Goal: Information Seeking & Learning: Learn about a topic

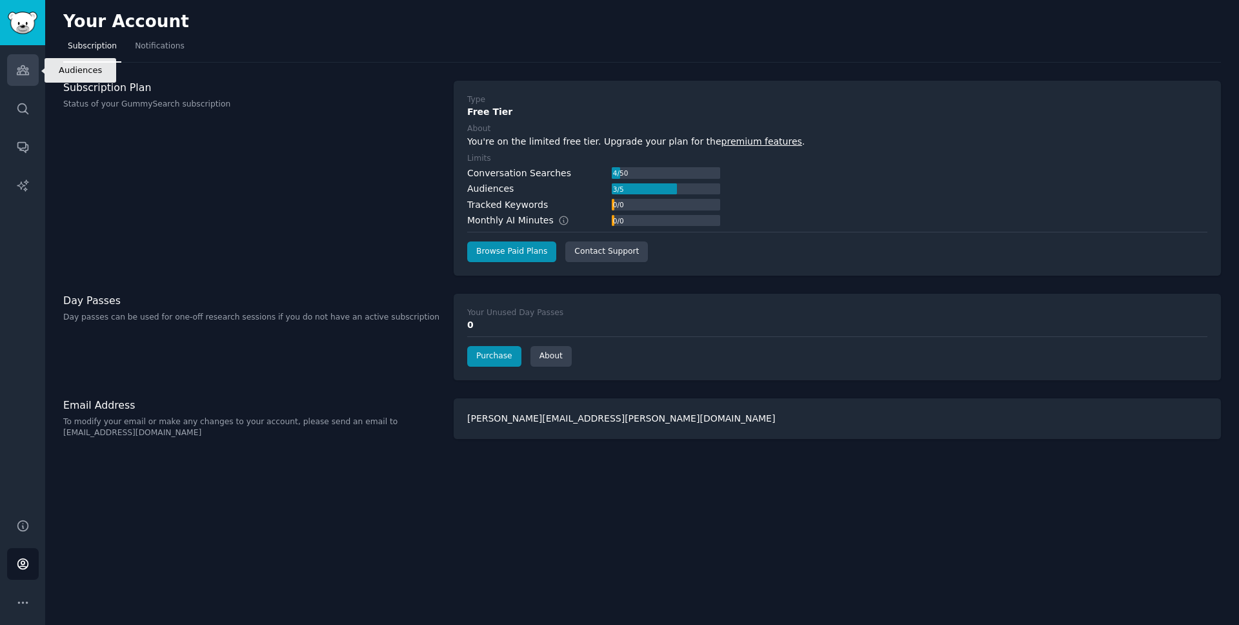
click at [22, 73] on icon "Sidebar" at bounding box center [23, 70] width 14 height 14
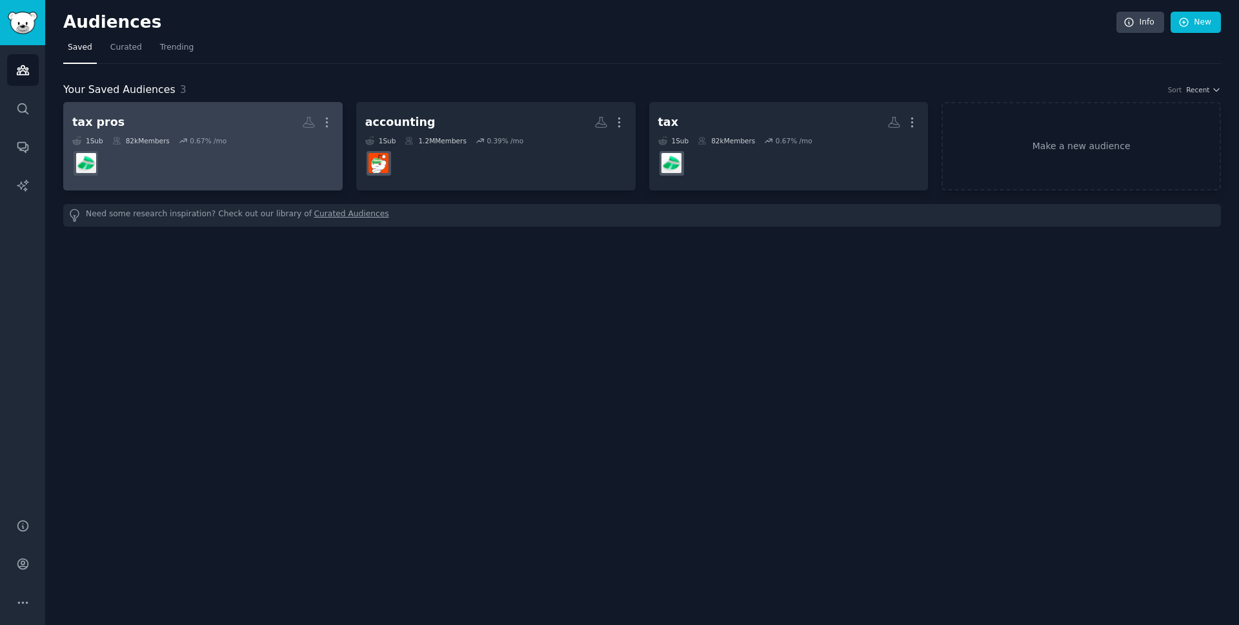
click at [265, 145] on dd at bounding box center [202, 163] width 261 height 36
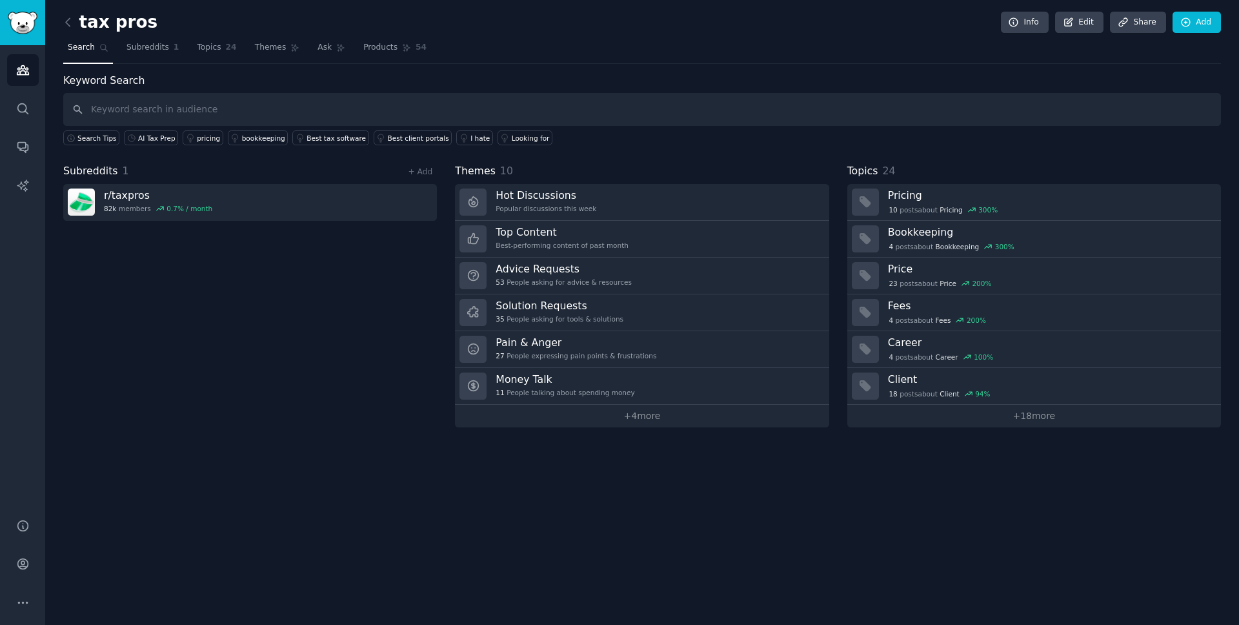
click at [250, 106] on input "text" at bounding box center [642, 109] width 1158 height 33
type input "taxfyle"
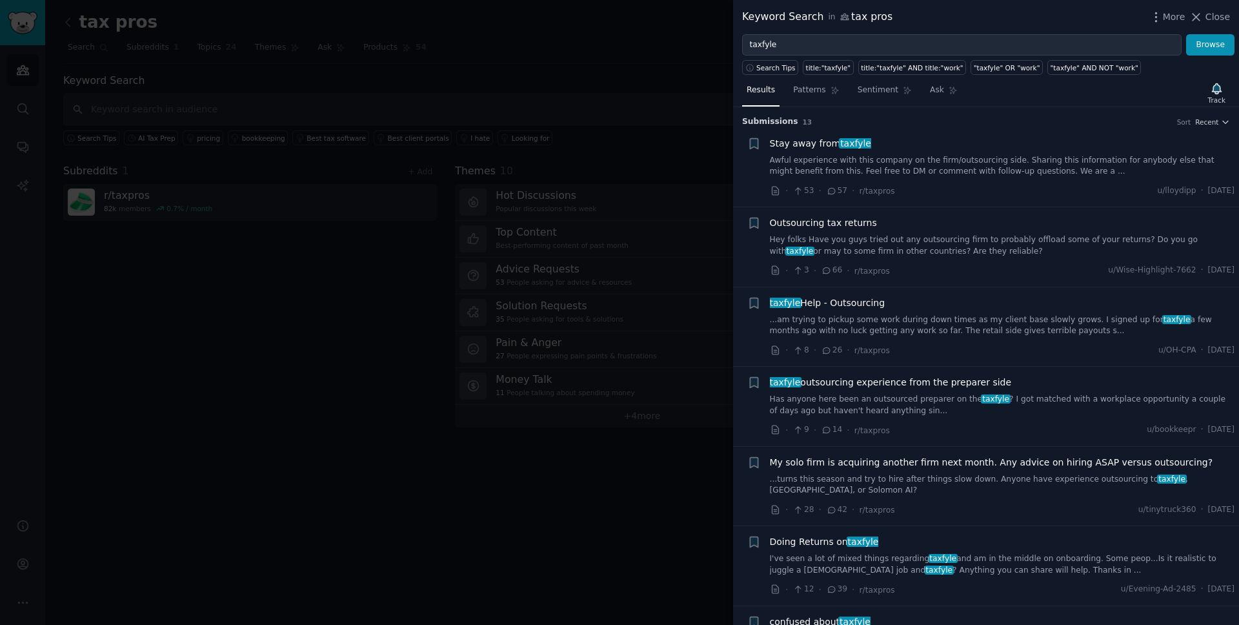
click at [905, 157] on link "Awful experience with this company on the firm/outsourcing side. Sharing this i…" at bounding box center [1002, 166] width 465 height 23
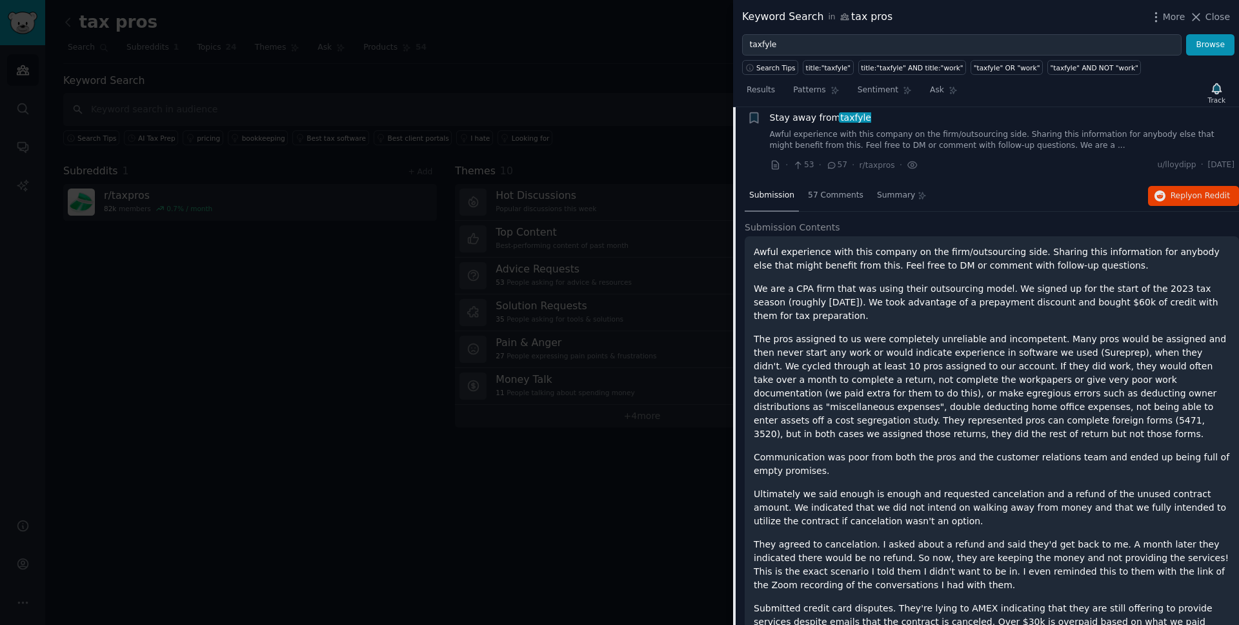
scroll to position [10, 0]
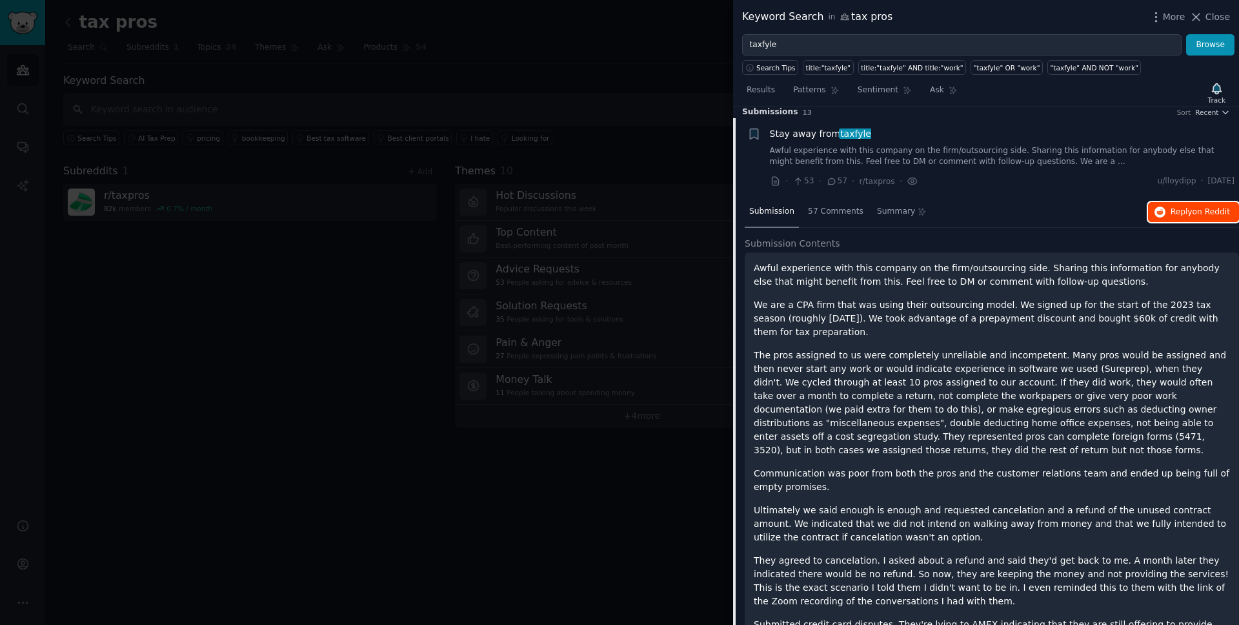
click at [1205, 216] on span "Reply on Reddit" at bounding box center [1200, 212] width 59 height 12
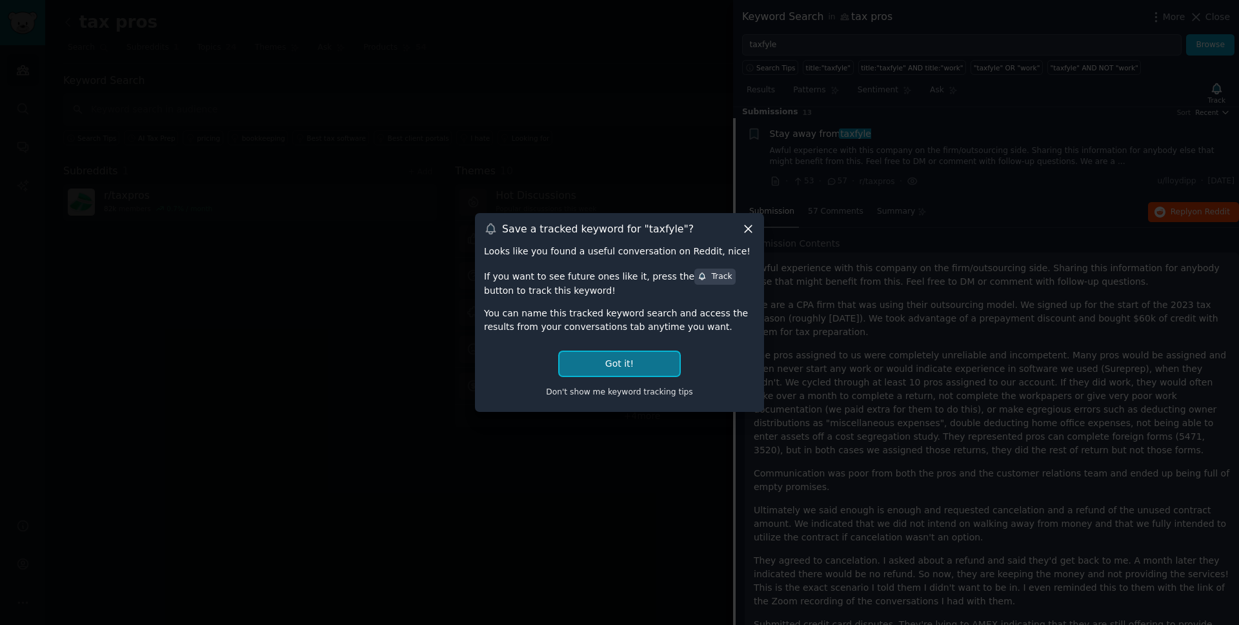
click at [614, 367] on button "Got it!" at bounding box center [619, 364] width 120 height 24
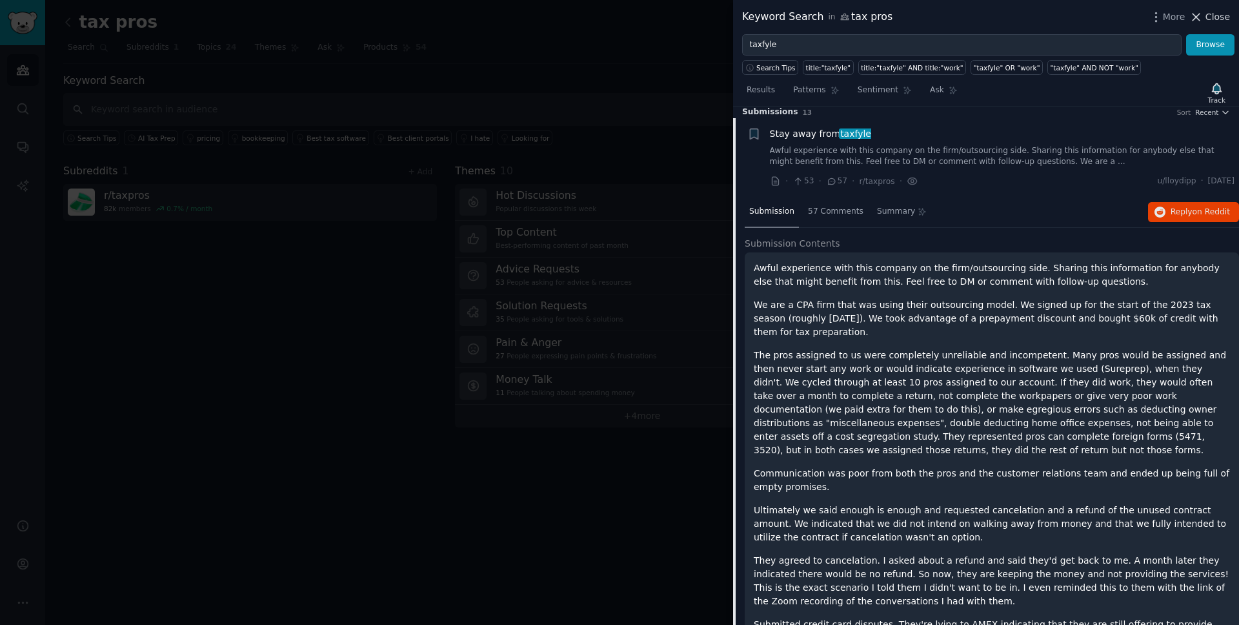
click at [1213, 15] on span "Close" at bounding box center [1217, 17] width 25 height 14
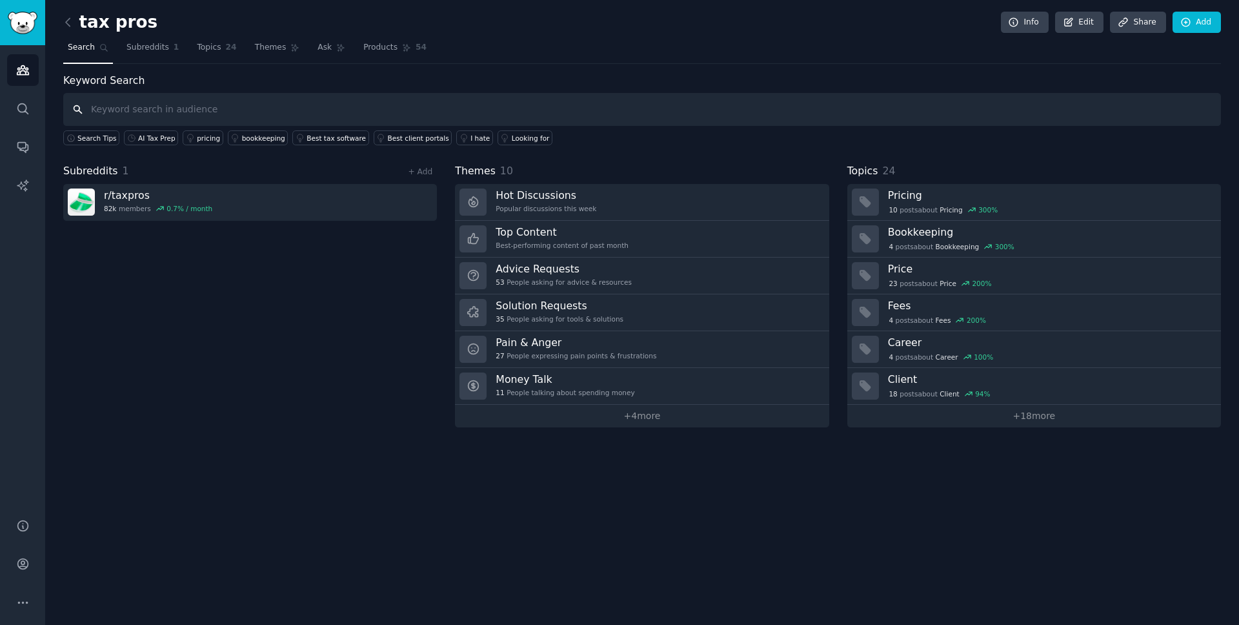
click at [104, 108] on input "text" at bounding box center [642, 109] width 1158 height 33
type input "txf"
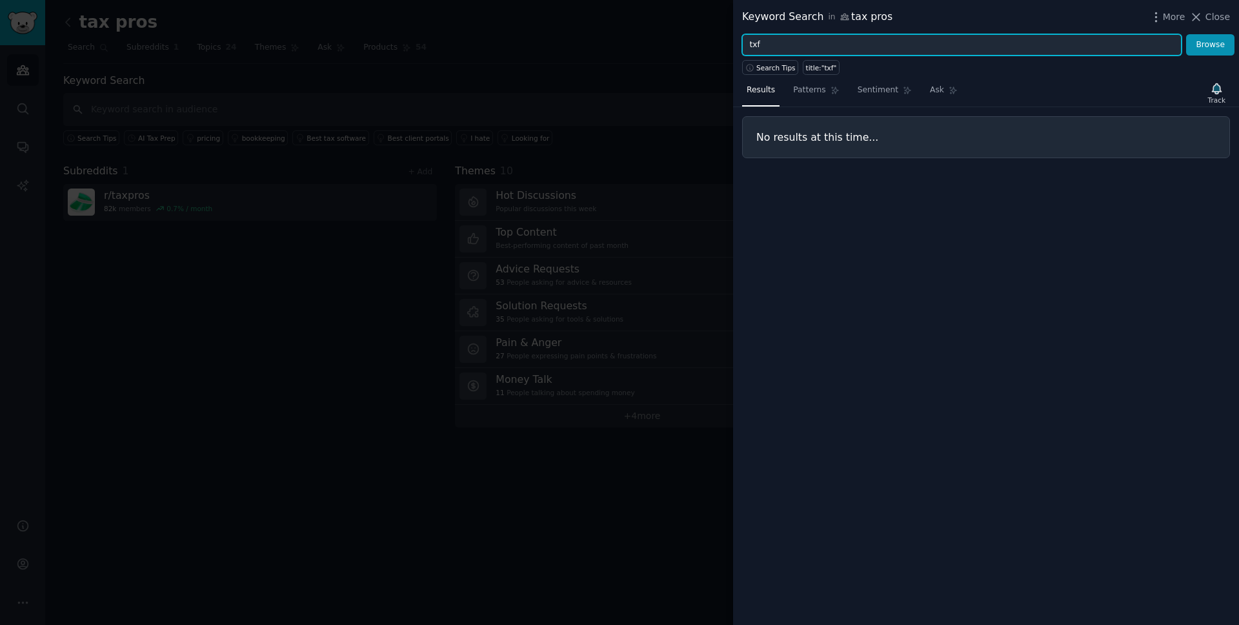
click at [756, 49] on input "txf" at bounding box center [961, 45] width 439 height 22
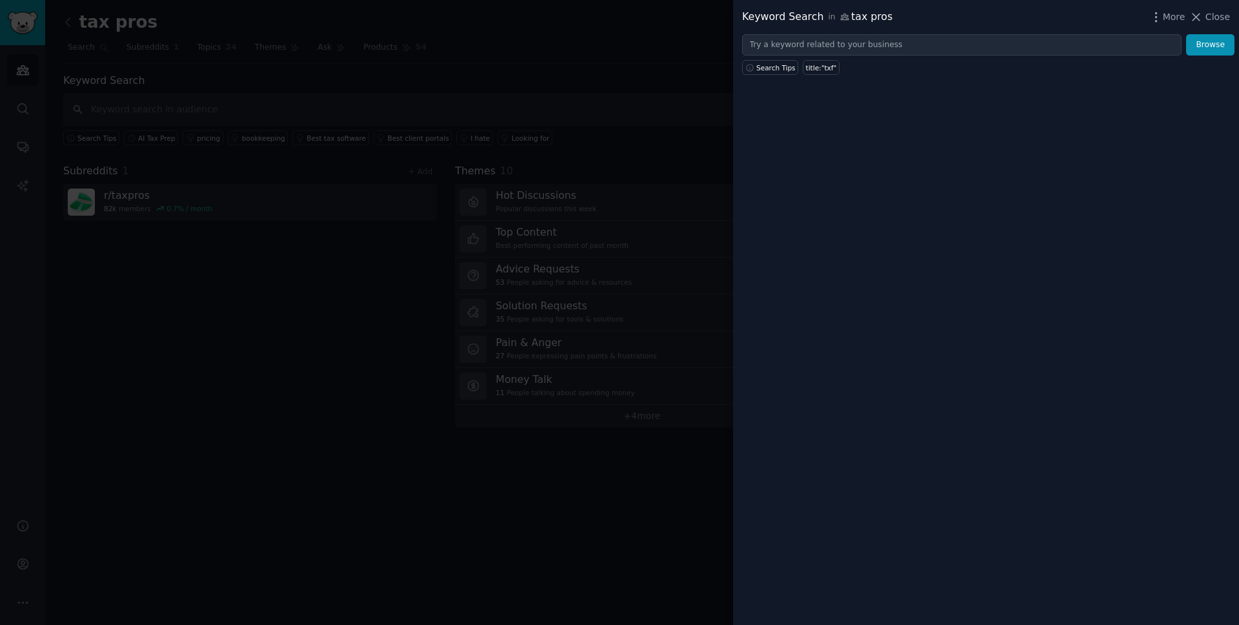
click at [292, 396] on div at bounding box center [619, 312] width 1239 height 625
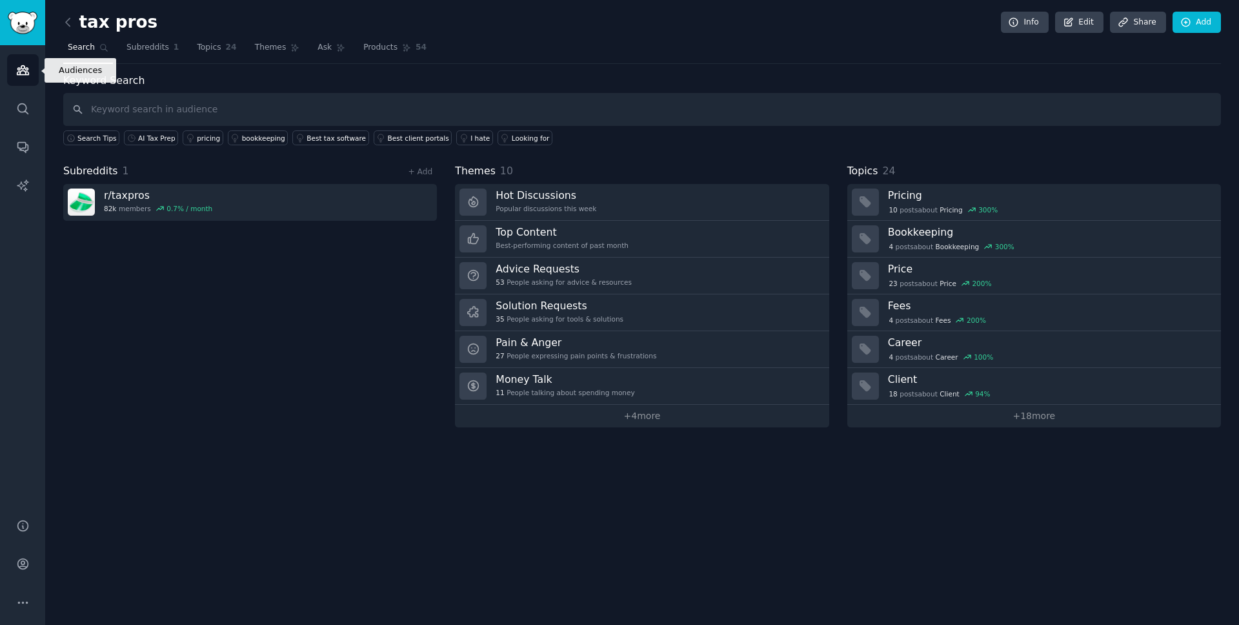
click at [32, 74] on link "Audiences" at bounding box center [23, 70] width 32 height 32
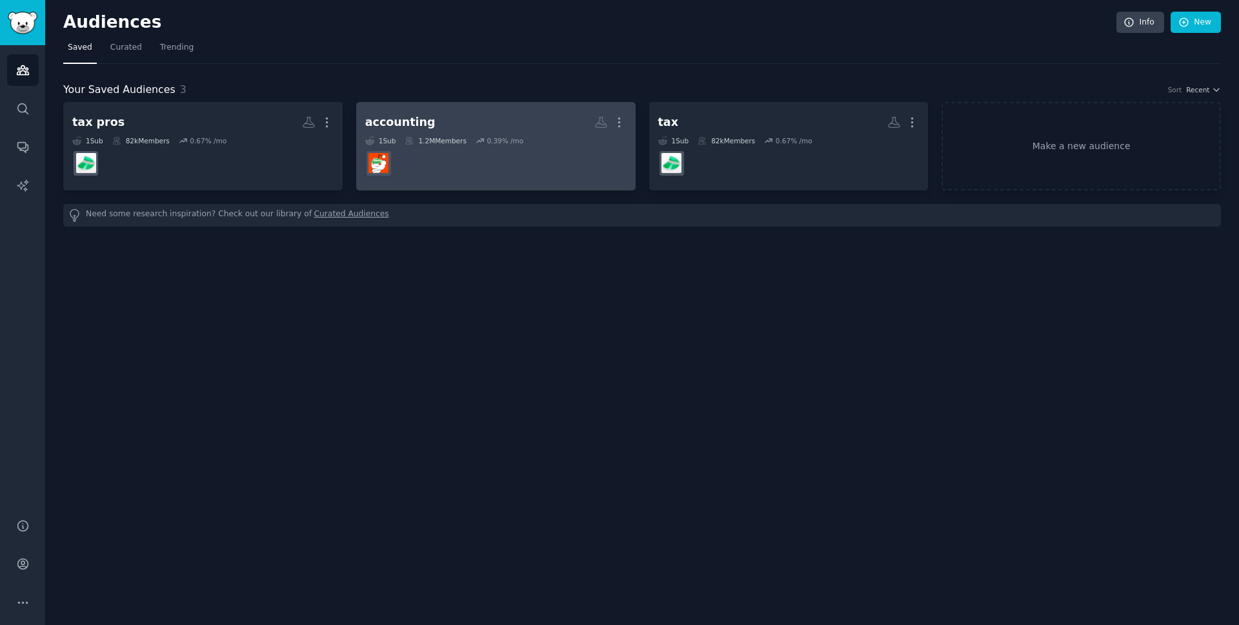
click at [485, 126] on h2 "accounting Custom Audience More" at bounding box center [495, 122] width 261 height 23
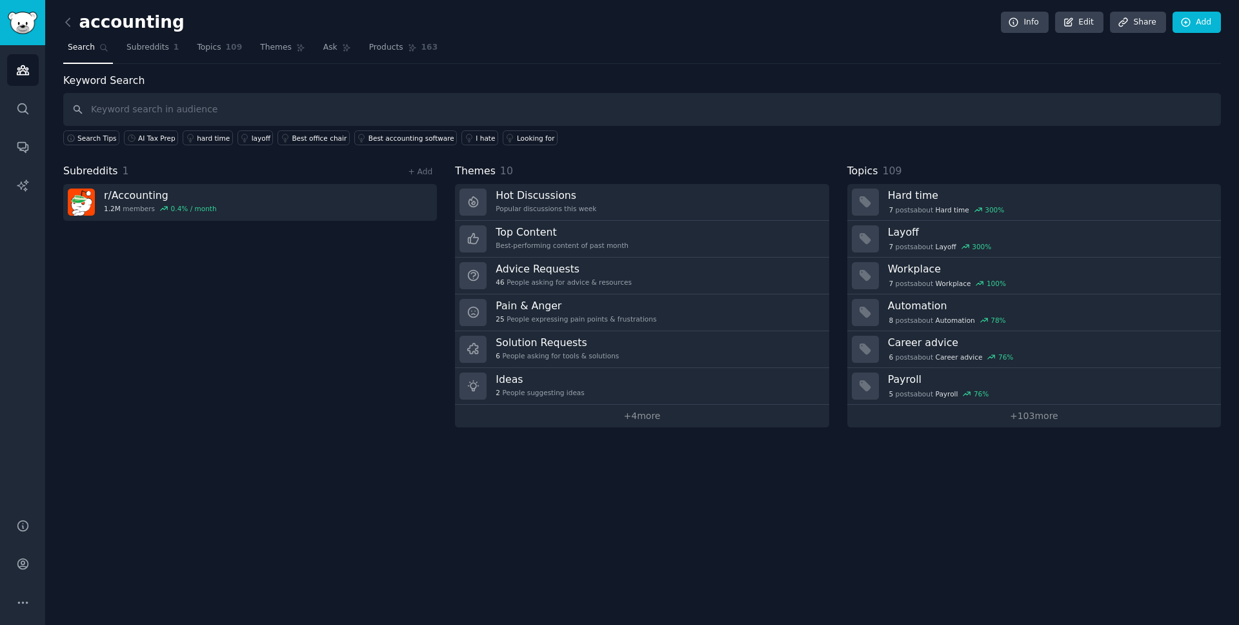
click at [118, 117] on input "text" at bounding box center [642, 109] width 1158 height 33
type input "txf"
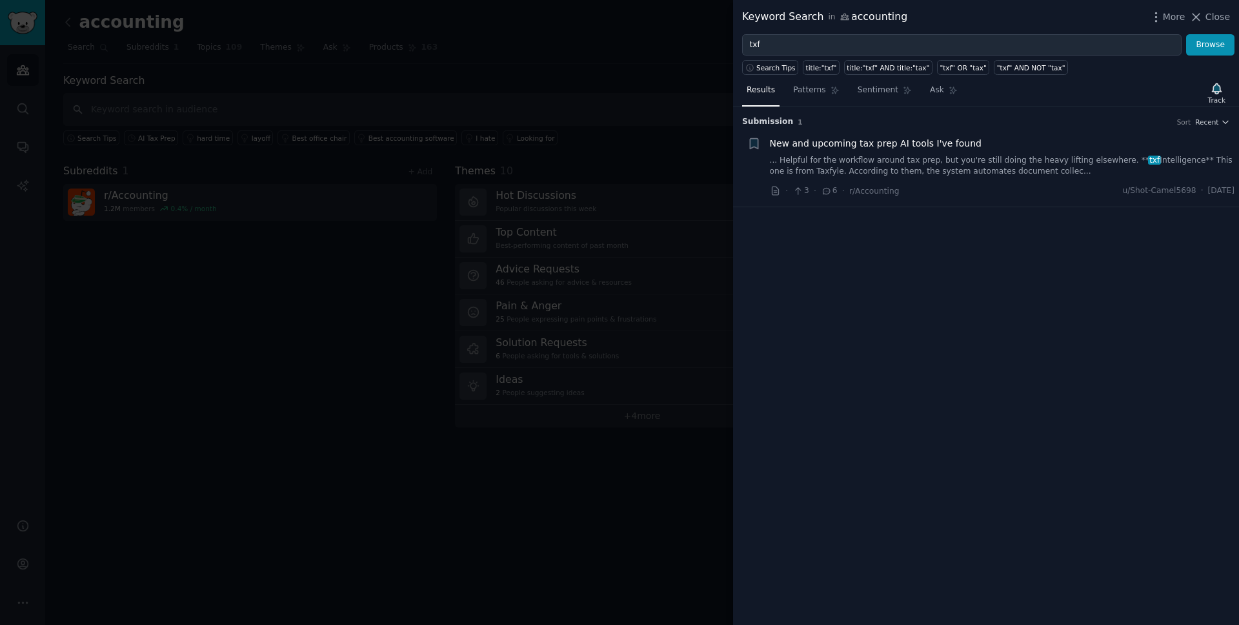
click at [1000, 162] on link "... Helpful for the workflow around tax prep, but you're still doing the heavy …" at bounding box center [1002, 166] width 465 height 23
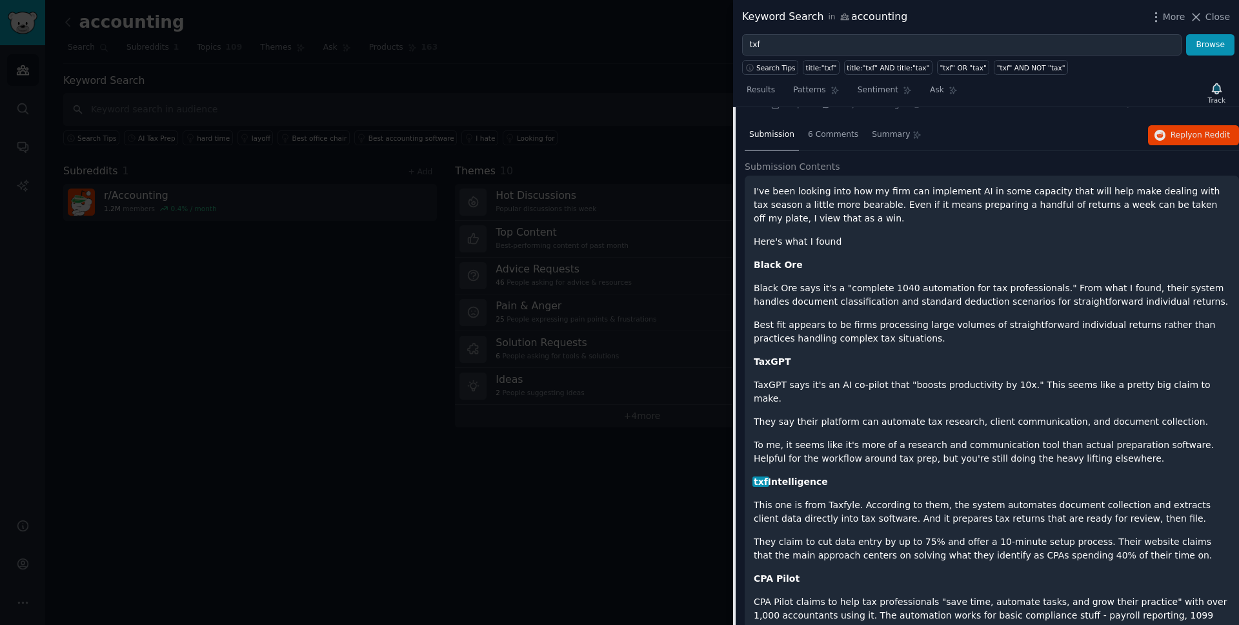
scroll to position [86, 0]
